Goal: Task Accomplishment & Management: Manage account settings

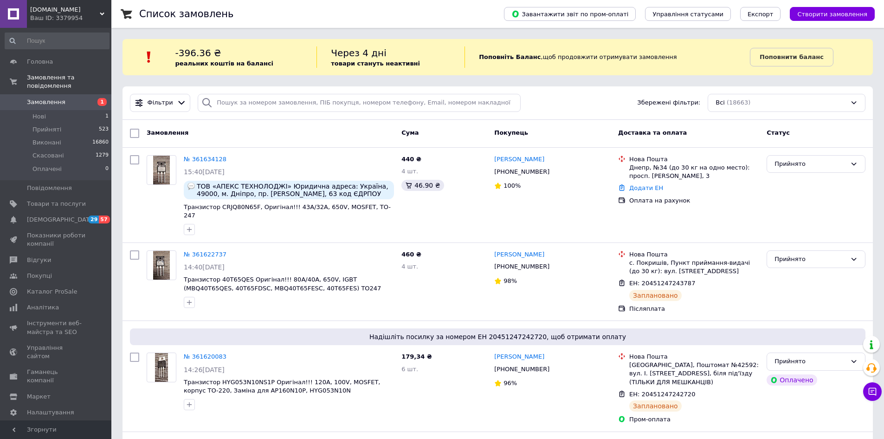
click at [823, 139] on div "Статус" at bounding box center [816, 133] width 106 height 17
click at [225, 186] on span "ТОВ «АПЕКС ТЕХНОЛОДЖІ» Юридична адреса: Україна, 49000, м. Дніпро, пр. Сергія Н…" at bounding box center [294, 189] width 194 height 15
copy span "АПЕКС"
click at [204, 160] on link "№ 361634128" at bounding box center [205, 158] width 43 height 7
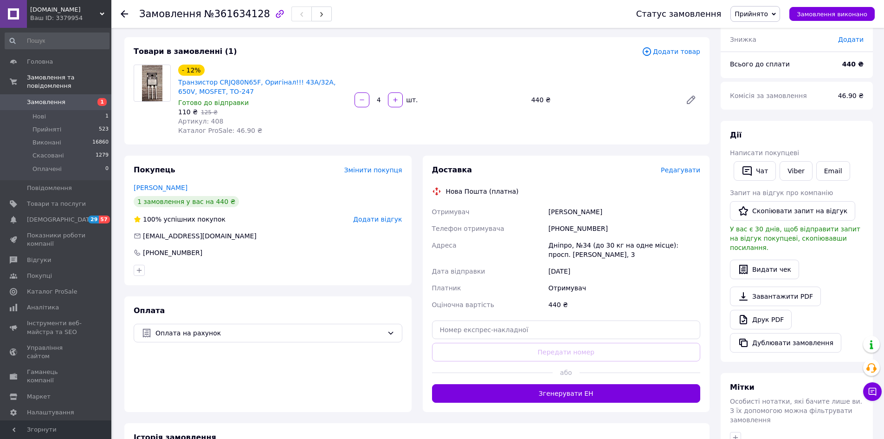
scroll to position [46, 0]
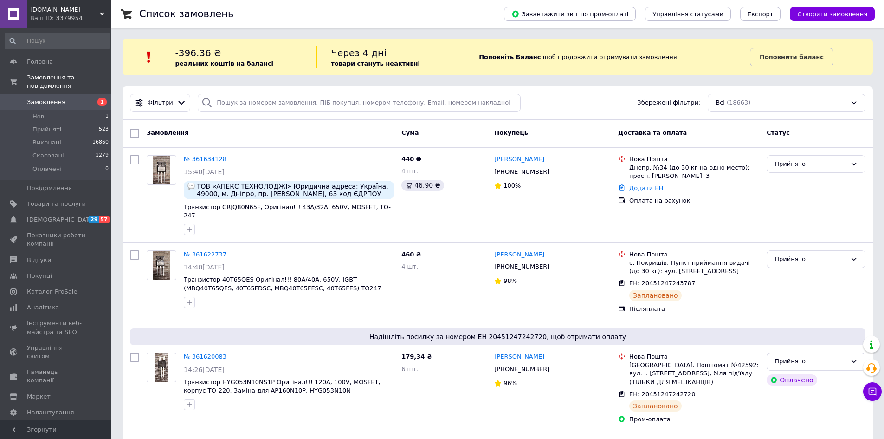
click at [87, 14] on div "Ваш ID: 3379954" at bounding box center [70, 18] width 81 height 8
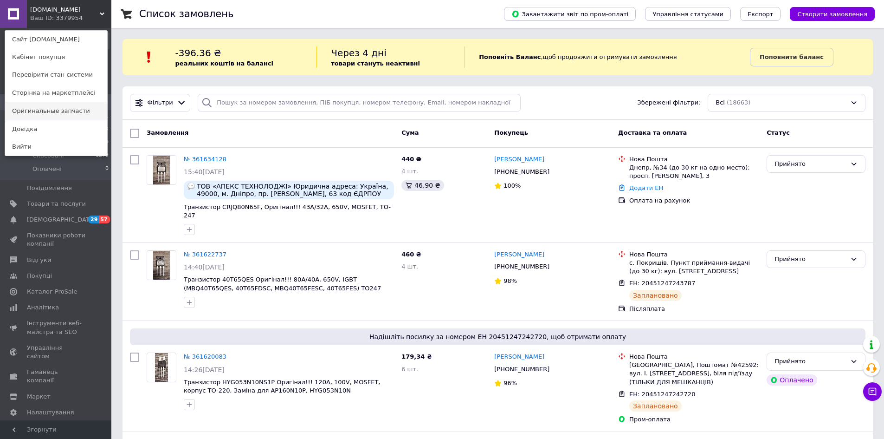
click at [61, 103] on link "Оригинальные запчасти" at bounding box center [56, 111] width 102 height 18
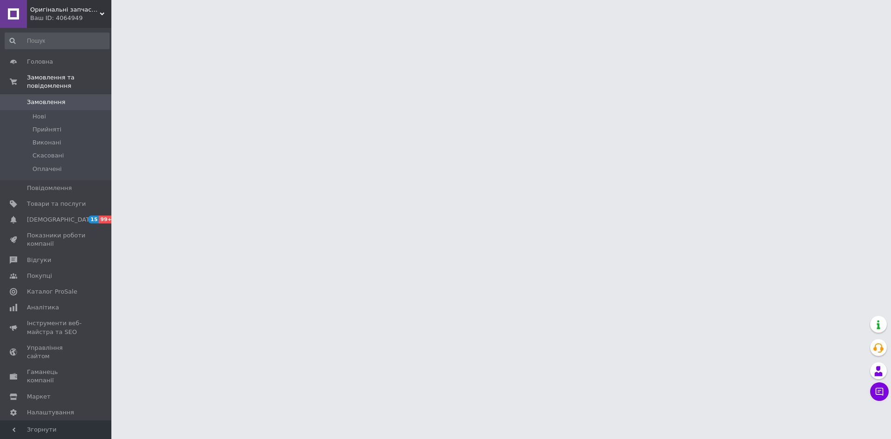
click at [143, 23] on html "Оригінальні запчастини Ваш ID: 4064949 Сайт Оригінальні запчастини Кабінет поку…" at bounding box center [445, 11] width 891 height 23
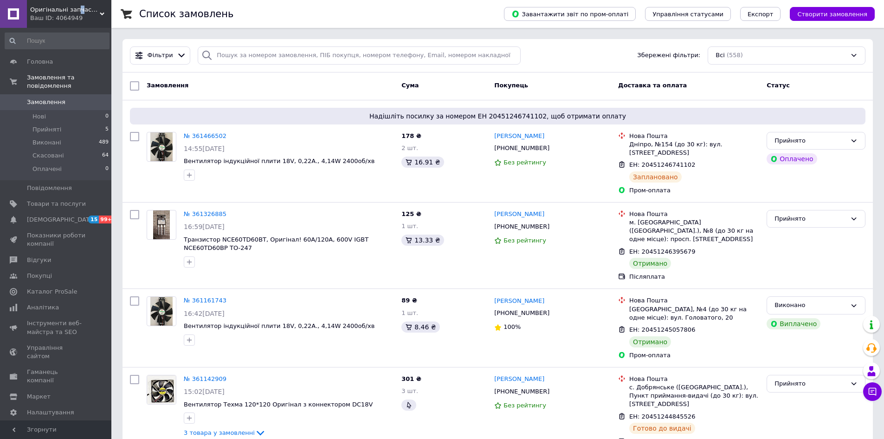
click at [76, 10] on span "Оригінальні запчастини" at bounding box center [65, 10] width 70 height 8
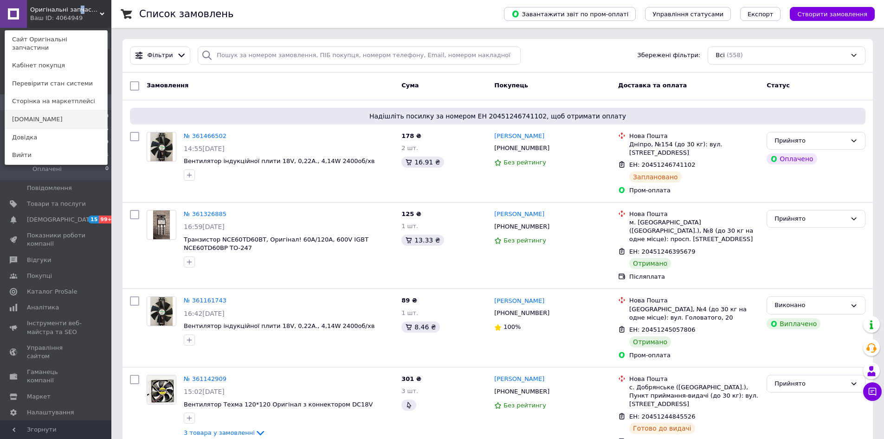
click at [38, 110] on link "[DOMAIN_NAME]" at bounding box center [56, 119] width 102 height 18
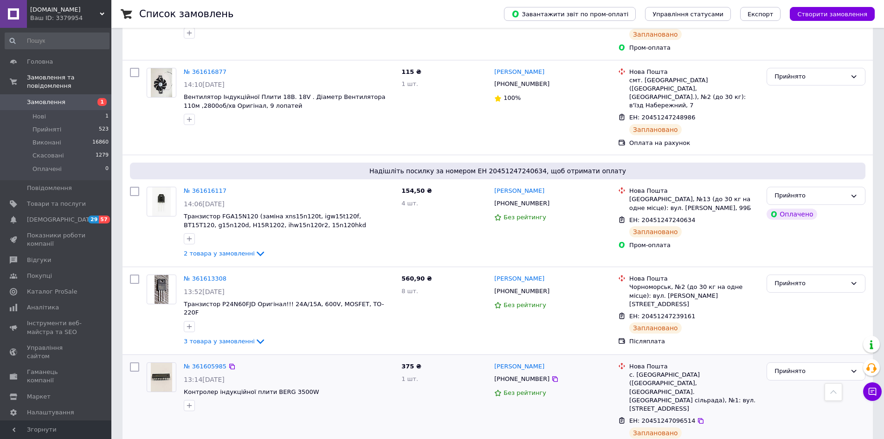
scroll to position [603, 0]
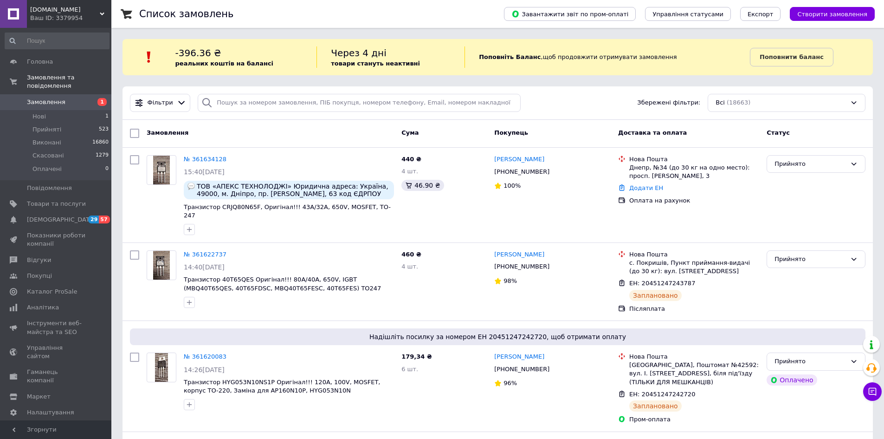
click at [83, 22] on div "Ваш ID: 3379954" at bounding box center [70, 18] width 81 height 8
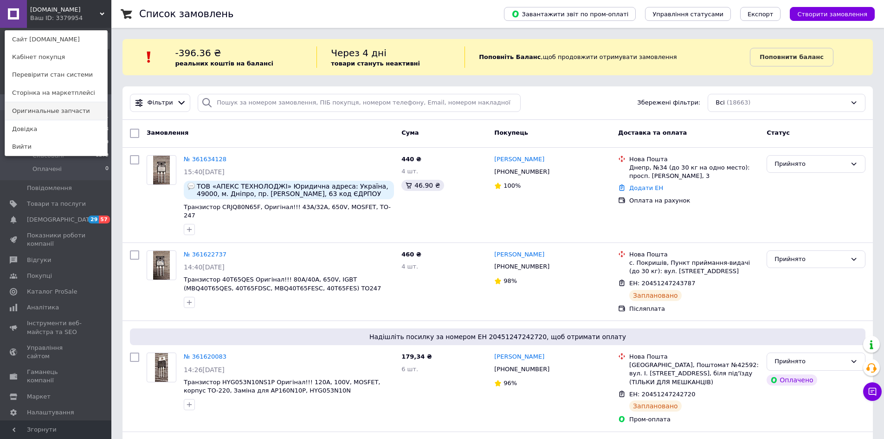
click at [65, 108] on link "Оригинальные запчасти" at bounding box center [56, 111] width 102 height 18
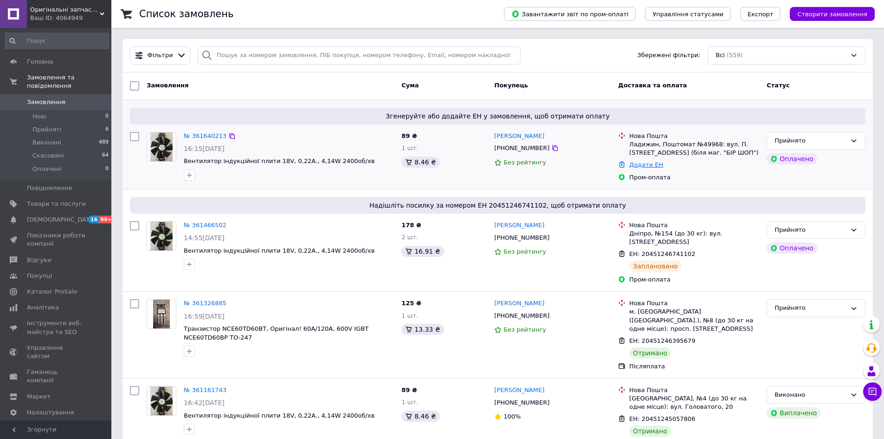
click at [644, 163] on link "Додати ЕН" at bounding box center [646, 164] width 34 height 7
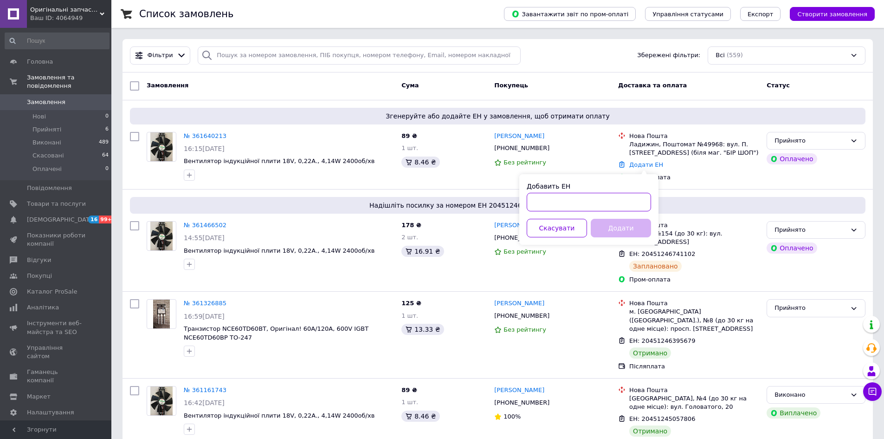
click at [577, 203] on input "Добавить ЕН" at bounding box center [589, 202] width 124 height 19
paste input "20451247329285"
type input "20451247329285"
click at [616, 230] on button "Додати" at bounding box center [621, 228] width 60 height 19
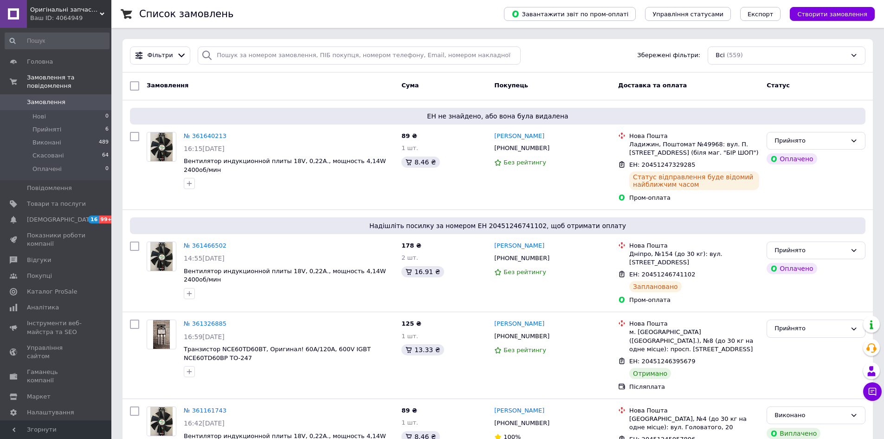
click at [101, 10] on div "Оригінальні запчастини Ваш ID: 4064949" at bounding box center [69, 14] width 84 height 28
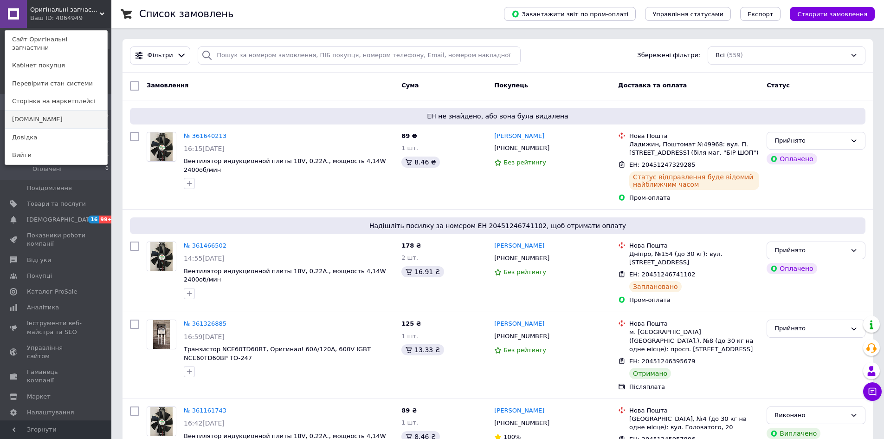
click at [32, 110] on link "[DOMAIN_NAME]" at bounding box center [56, 119] width 102 height 18
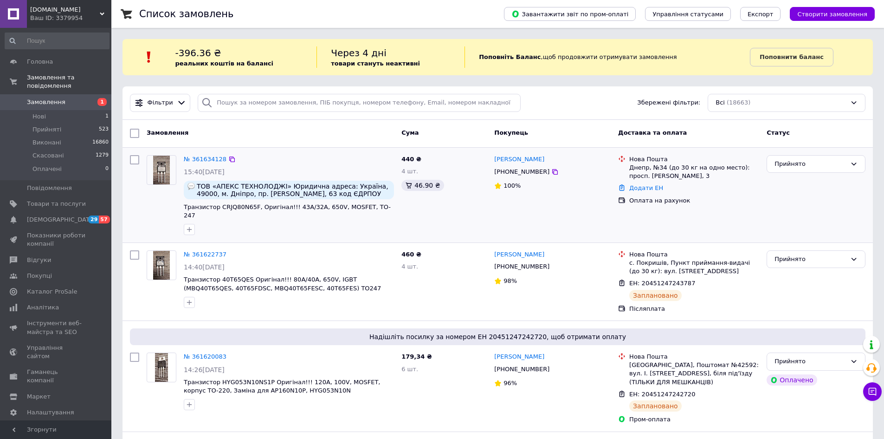
click at [644, 166] on div "Днепр, №34 (до 30 кг на одно место): просп. [PERSON_NAME], 3" at bounding box center [694, 171] width 130 height 17
copy div "Днепр"
click at [654, 188] on link "Додати ЕН" at bounding box center [646, 187] width 34 height 7
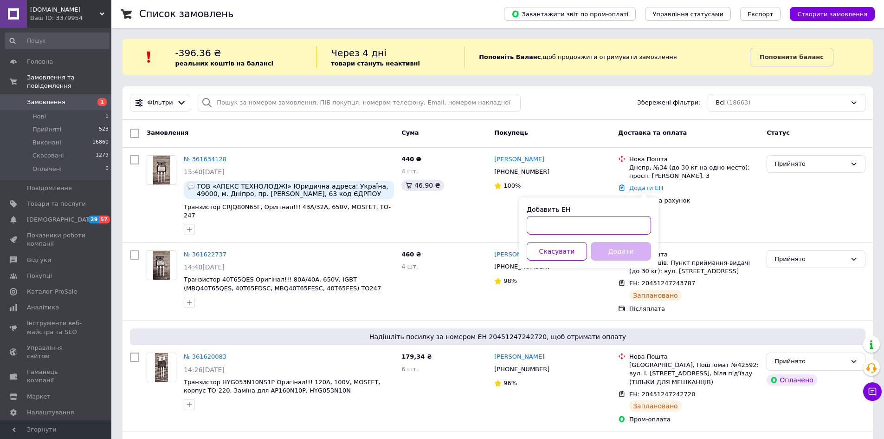
click at [579, 229] on input "Добавить ЕН" at bounding box center [589, 225] width 124 height 19
paste input "20451247342885"
type input "20451247342885"
click at [637, 254] on button "Додати" at bounding box center [621, 251] width 60 height 19
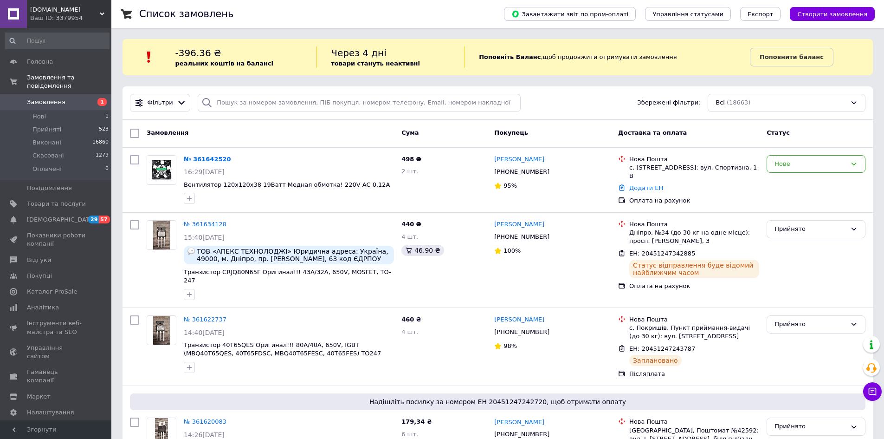
click at [66, 23] on div "INDA.COM.UA Ваш ID: 3379954" at bounding box center [69, 14] width 84 height 28
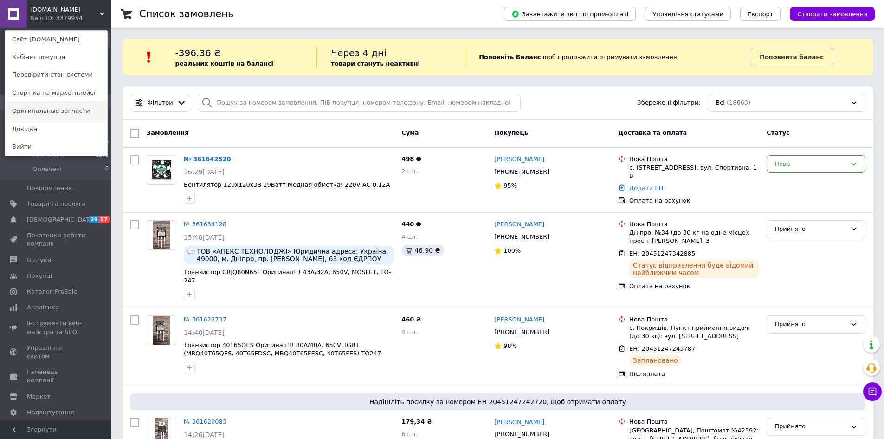
click at [64, 114] on link "Оригинальные запчасти" at bounding box center [56, 111] width 102 height 18
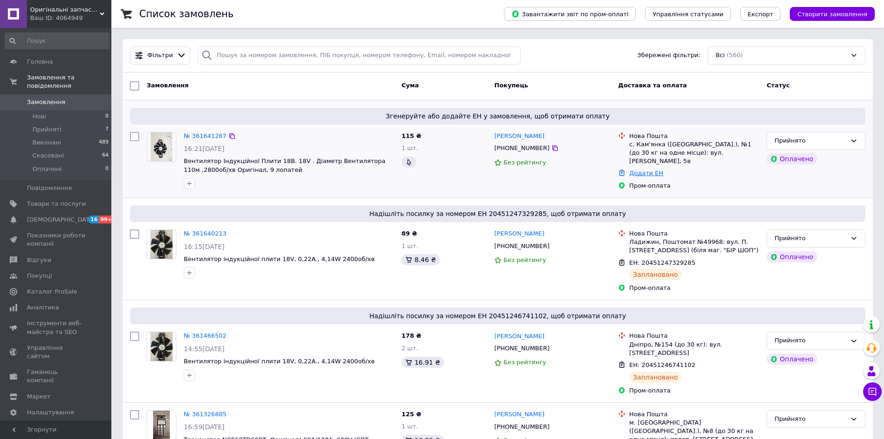
click at [636, 169] on link "Додати ЕН" at bounding box center [646, 172] width 34 height 7
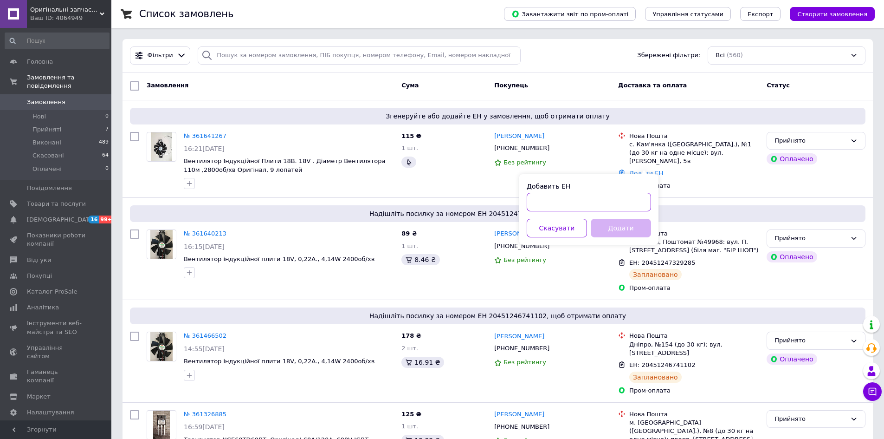
click at [619, 203] on input "Добавить ЕН" at bounding box center [589, 202] width 124 height 19
paste input "20451247349707"
type input "20451247349707"
click at [625, 229] on button "Додати" at bounding box center [621, 228] width 60 height 19
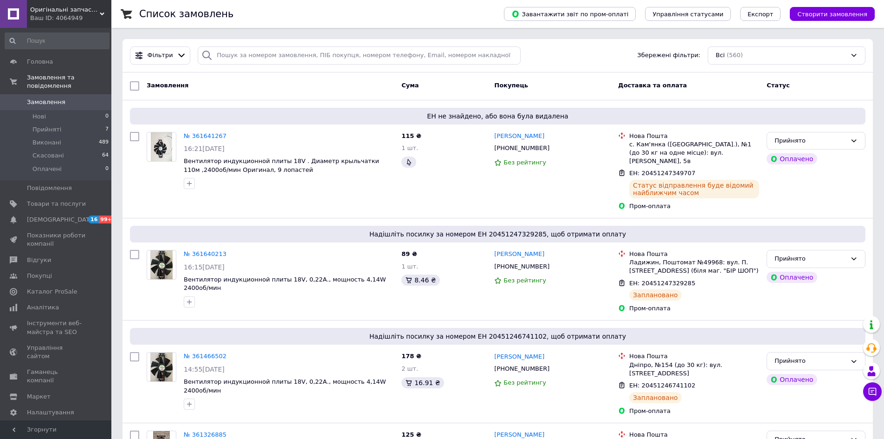
click at [91, 16] on div "Ваш ID: 4064949" at bounding box center [70, 18] width 81 height 8
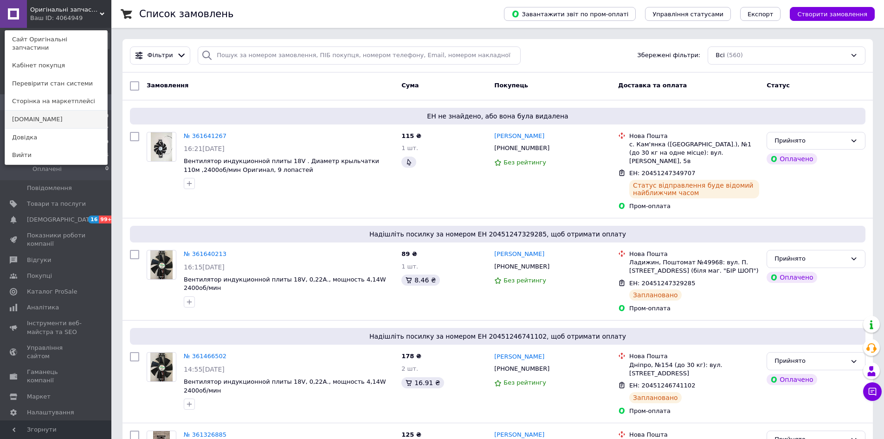
click at [53, 110] on link "[DOMAIN_NAME]" at bounding box center [56, 119] width 102 height 18
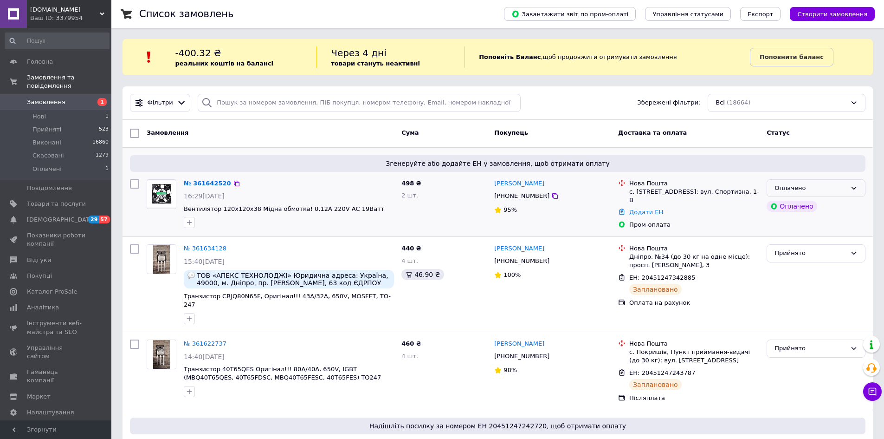
click at [817, 187] on div "Оплачено" at bounding box center [811, 188] width 72 height 10
click at [813, 203] on li "Прийнято" at bounding box center [816, 207] width 98 height 17
click at [643, 208] on link "Додати ЕН" at bounding box center [646, 211] width 34 height 7
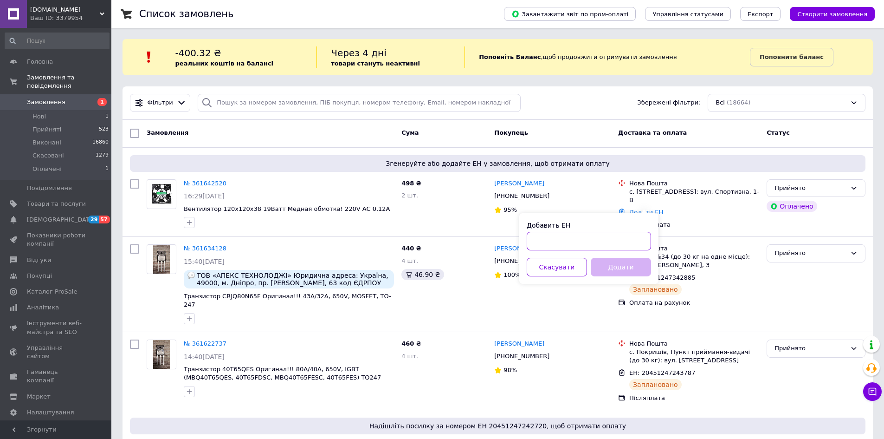
click at [602, 245] on input "Добавить ЕН" at bounding box center [589, 241] width 124 height 19
paste input "20451247354918"
type input "20451247354918"
click at [624, 262] on button "Додати" at bounding box center [621, 267] width 60 height 19
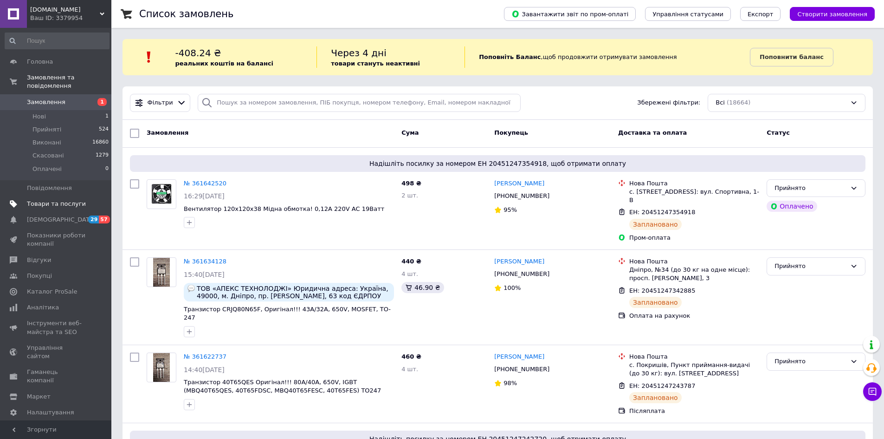
click at [36, 200] on span "Товари та послуги" at bounding box center [56, 204] width 59 height 8
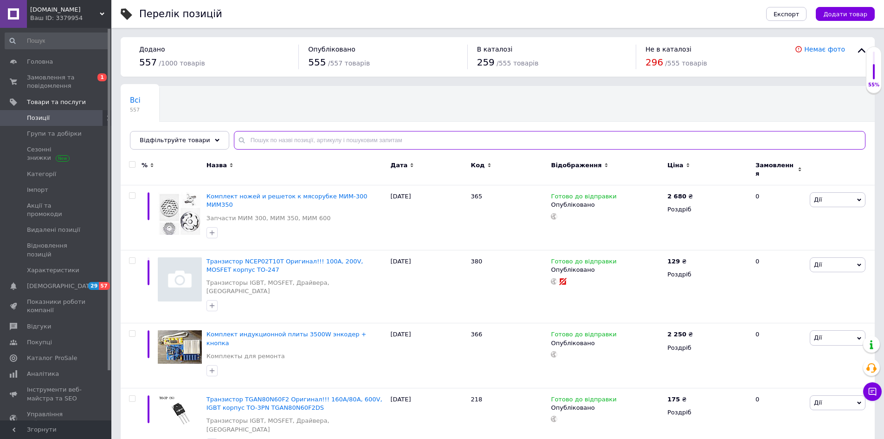
click at [279, 134] on input "text" at bounding box center [550, 140] width 632 height 19
type input "3810"
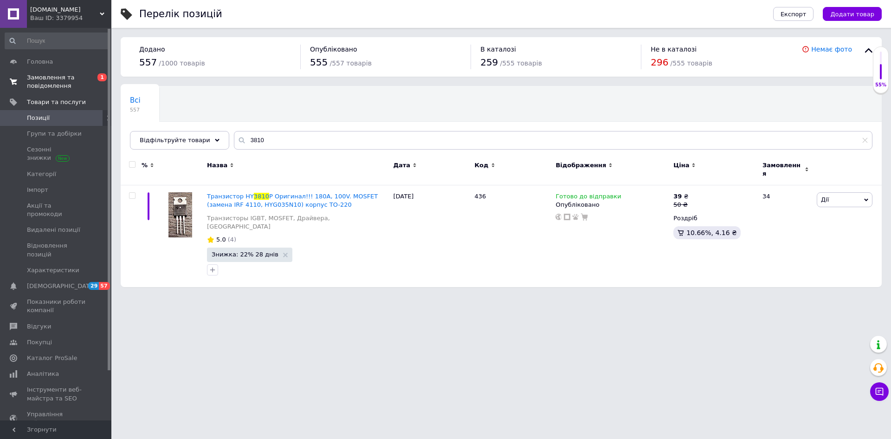
click at [42, 83] on span "Замовлення та повідомлення" at bounding box center [56, 81] width 59 height 17
